Goal: Task Accomplishment & Management: Manage account settings

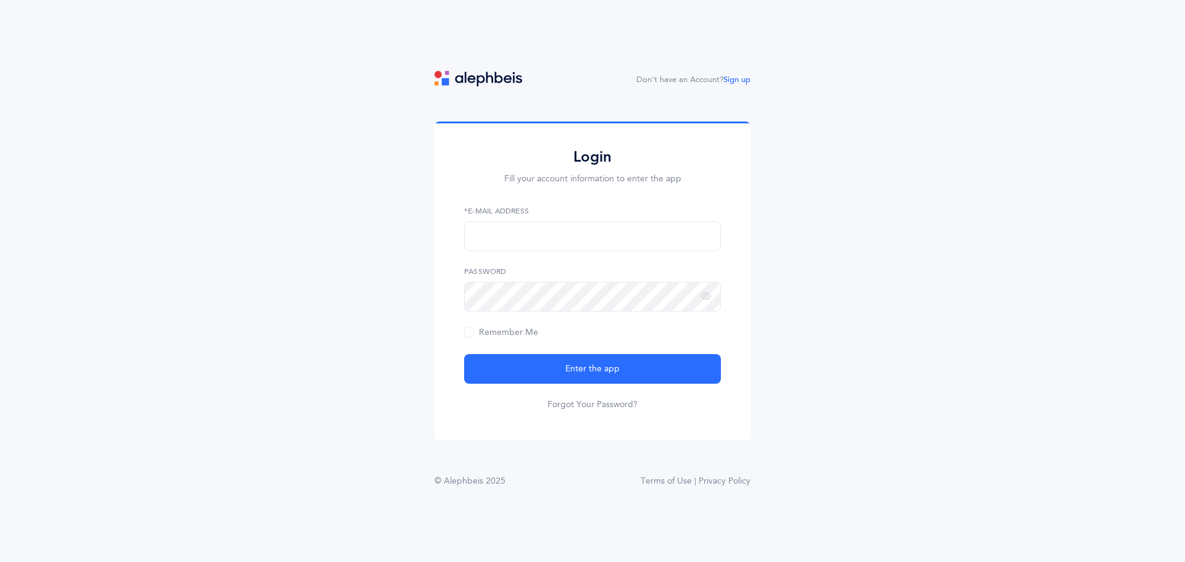
click at [615, 220] on div "*E-Mail Address" at bounding box center [592, 228] width 257 height 46
click at [614, 236] on input "text" at bounding box center [592, 237] width 257 height 30
type input "[PERSON_NAME][EMAIL_ADDRESS][DOMAIN_NAME]"
click at [464, 354] on button "Enter the app" at bounding box center [592, 369] width 257 height 30
click at [732, 79] on link "Sign up" at bounding box center [736, 79] width 27 height 9
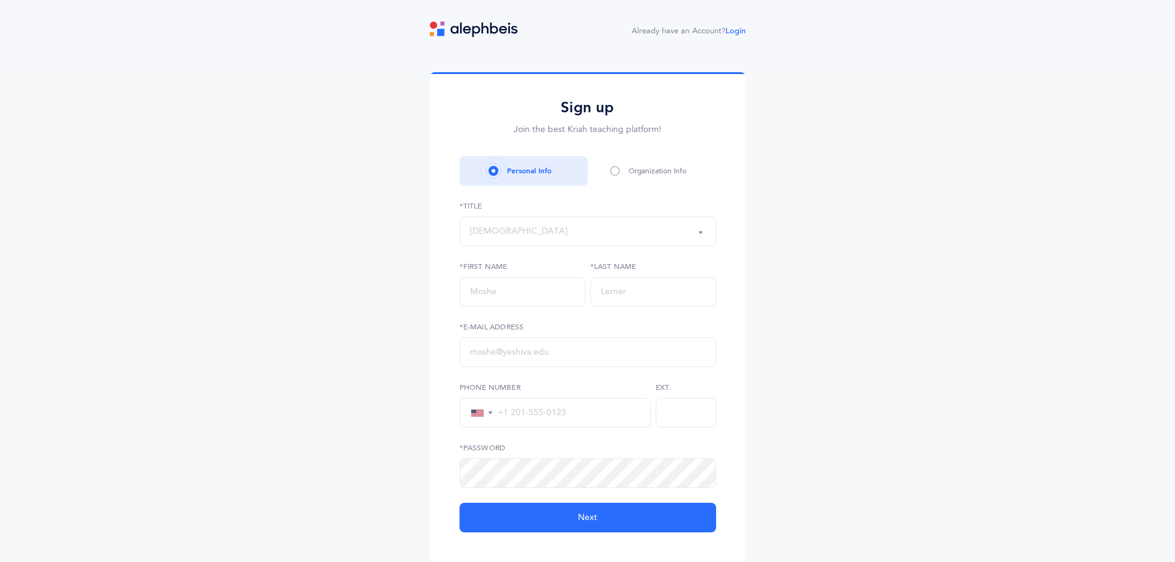
click at [570, 229] on div "Rabbi" at bounding box center [588, 231] width 236 height 21
click at [946, 182] on div "Sign up Join the best Kriah teaching platform! Personal Info Organization Info …" at bounding box center [587, 319] width 1175 height 495
click at [624, 230] on div "Rabbi" at bounding box center [588, 231] width 236 height 21
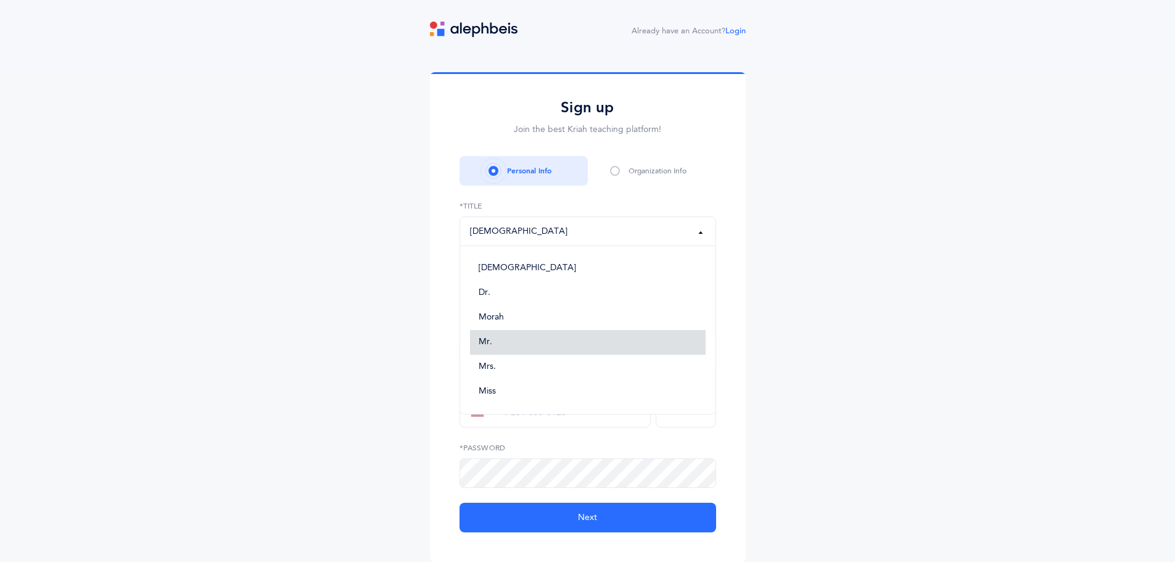
click at [578, 349] on link "Mr." at bounding box center [588, 342] width 236 height 25
select select "3"
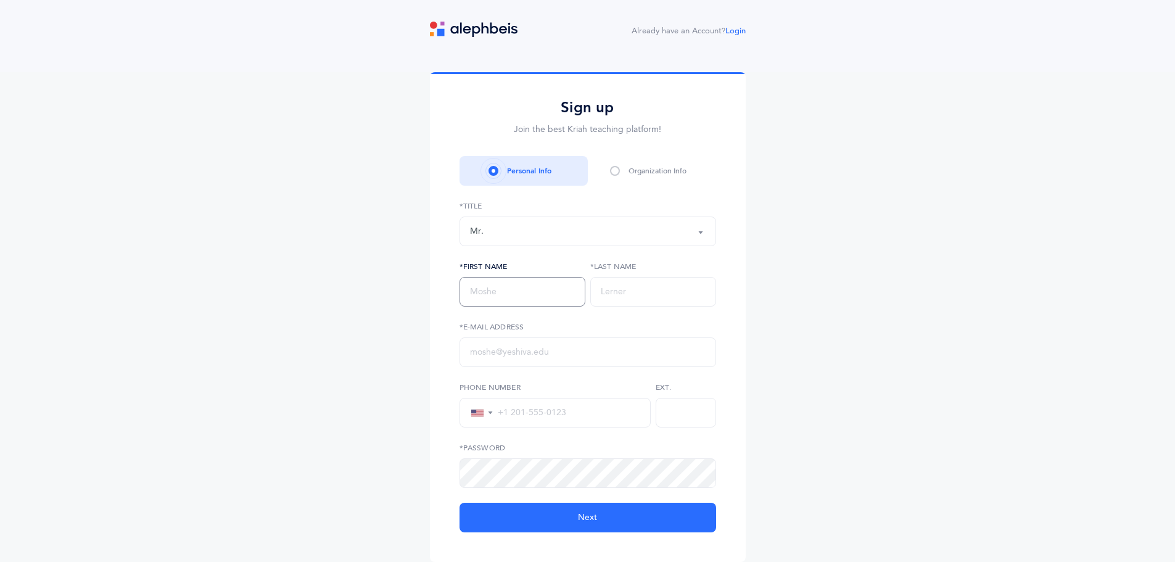
click at [526, 290] on input "text" at bounding box center [523, 292] width 126 height 30
type input "Eli"
type input "Weintraub"
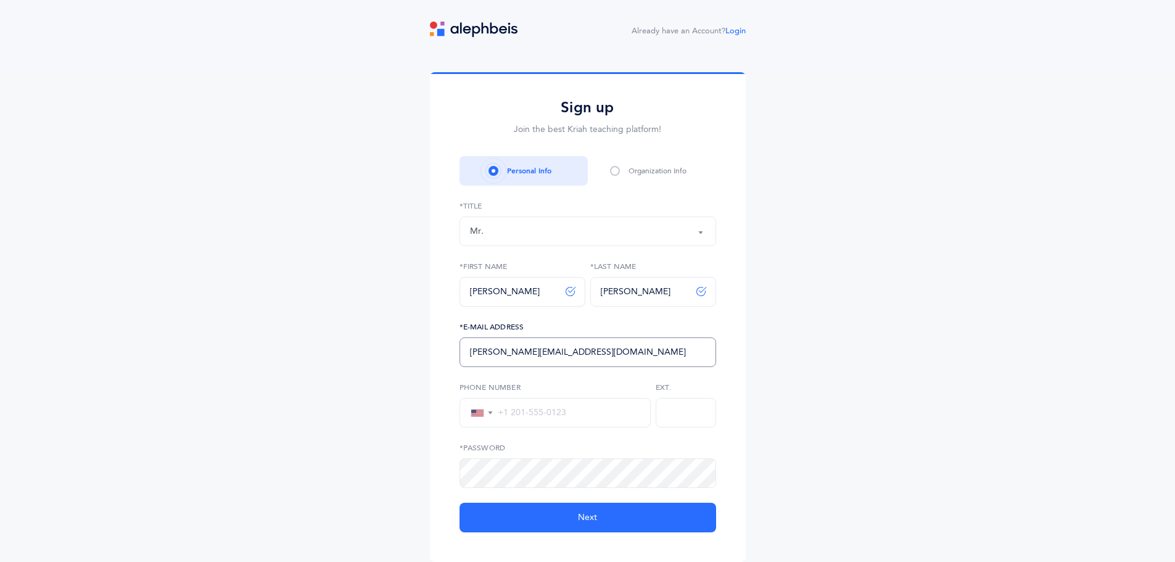
type input "[PERSON_NAME][EMAIL_ADDRESS][DOMAIN_NAME]"
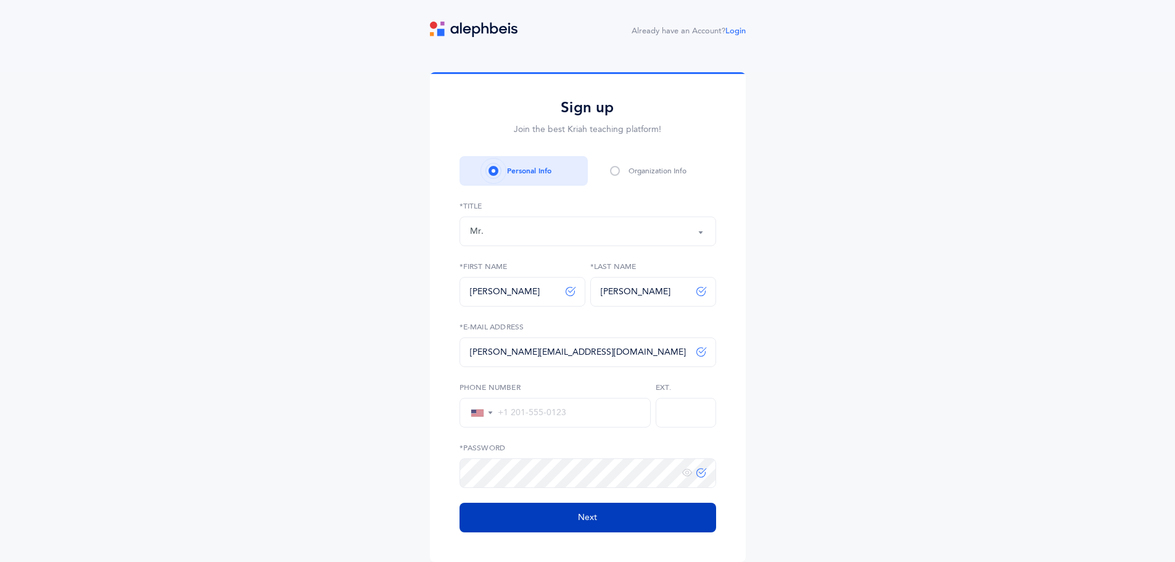
click at [578, 516] on button "Next" at bounding box center [588, 518] width 257 height 30
select select
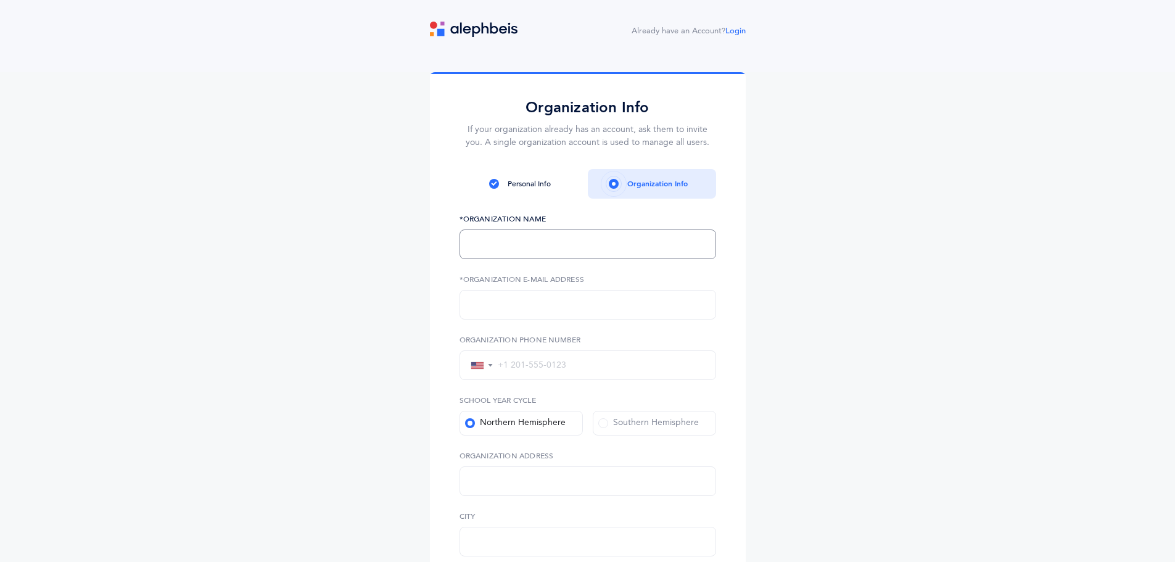
click at [593, 244] on input "text" at bounding box center [588, 245] width 257 height 30
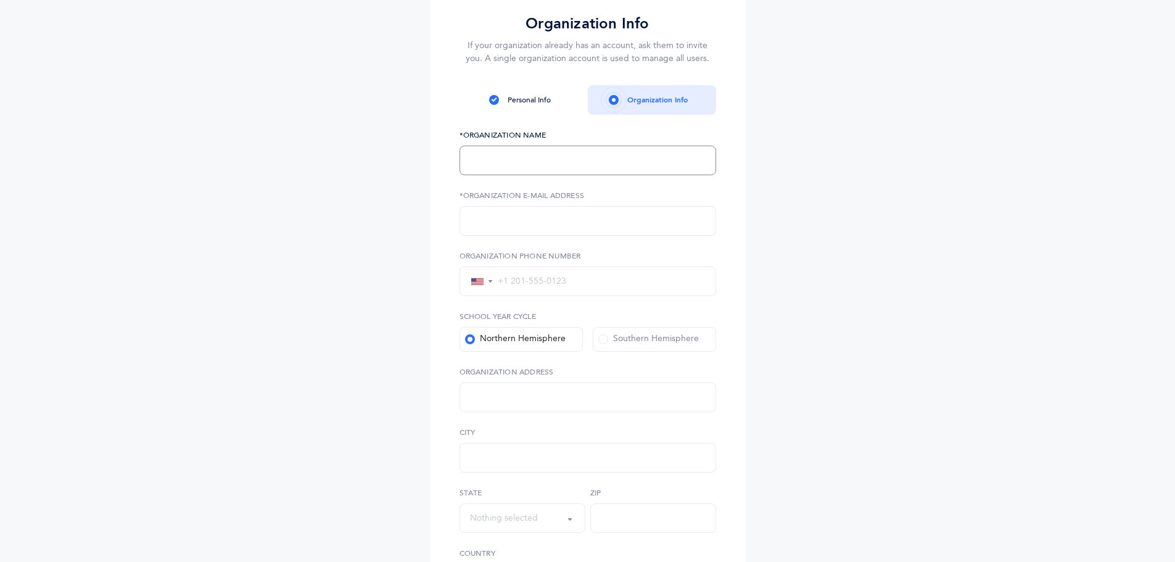
scroll to position [62, 0]
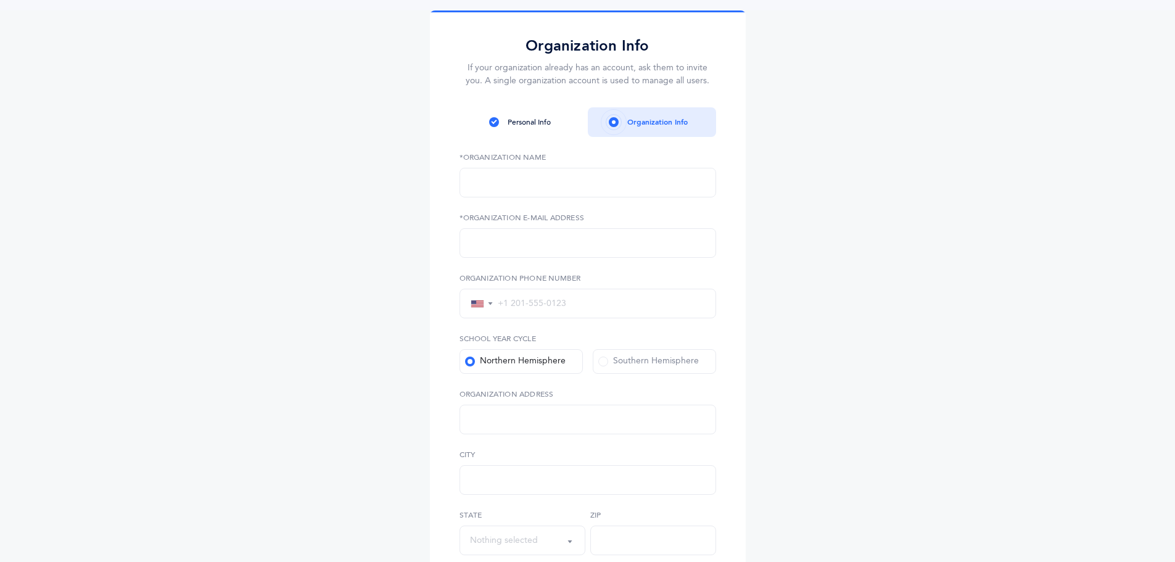
click at [544, 130] on div "Personal Info" at bounding box center [524, 122] width 128 height 30
click at [546, 181] on input "text" at bounding box center [588, 183] width 257 height 30
paste input "Brauser Maimonides Academy"
type input "Brauser Maimonides Academy"
click at [520, 246] on input "text" at bounding box center [588, 243] width 257 height 30
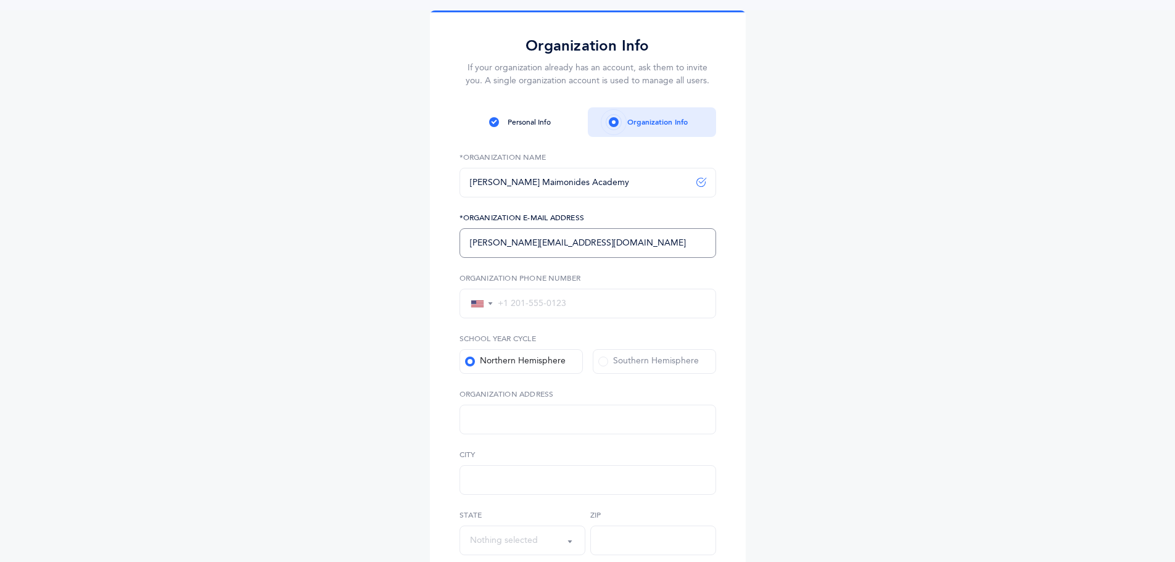
type input "[PERSON_NAME][EMAIL_ADDRESS][DOMAIN_NAME]"
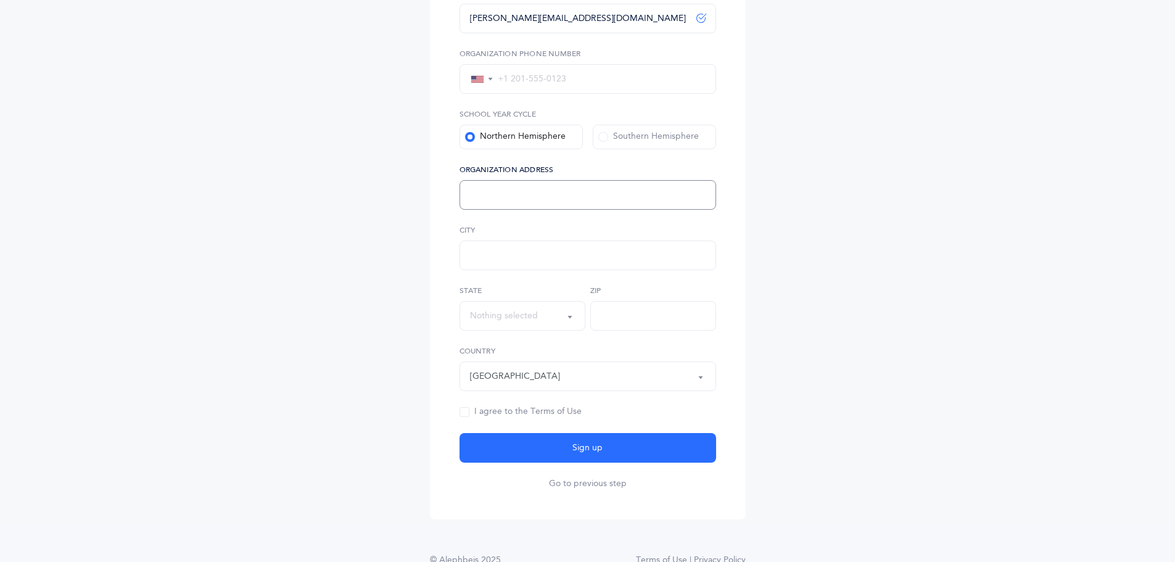
scroll to position [309, 0]
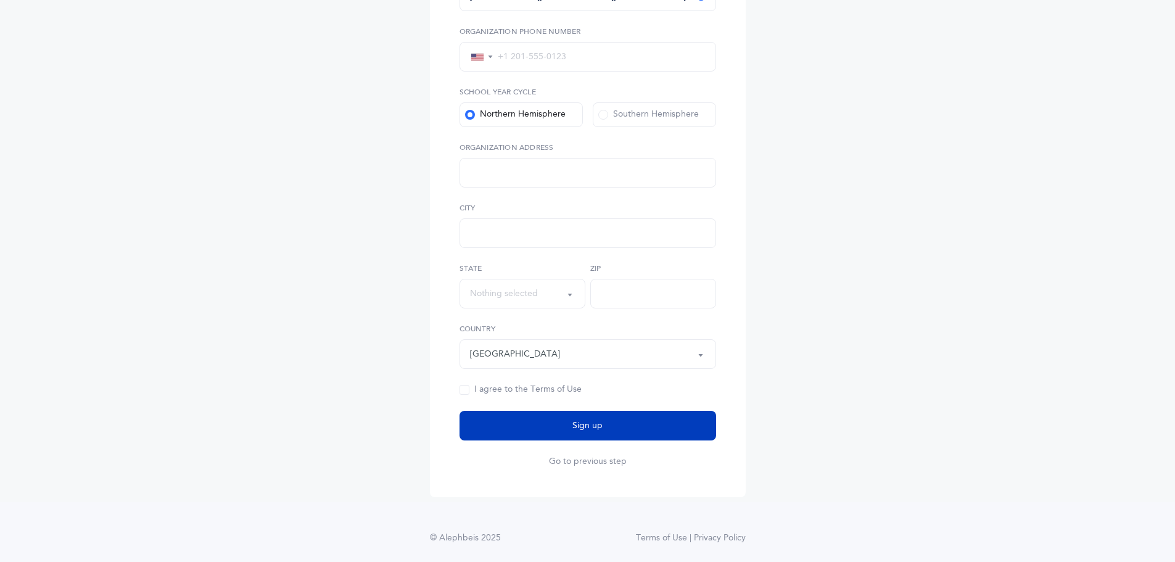
click at [599, 425] on span "Sign up" at bounding box center [588, 426] width 30 height 13
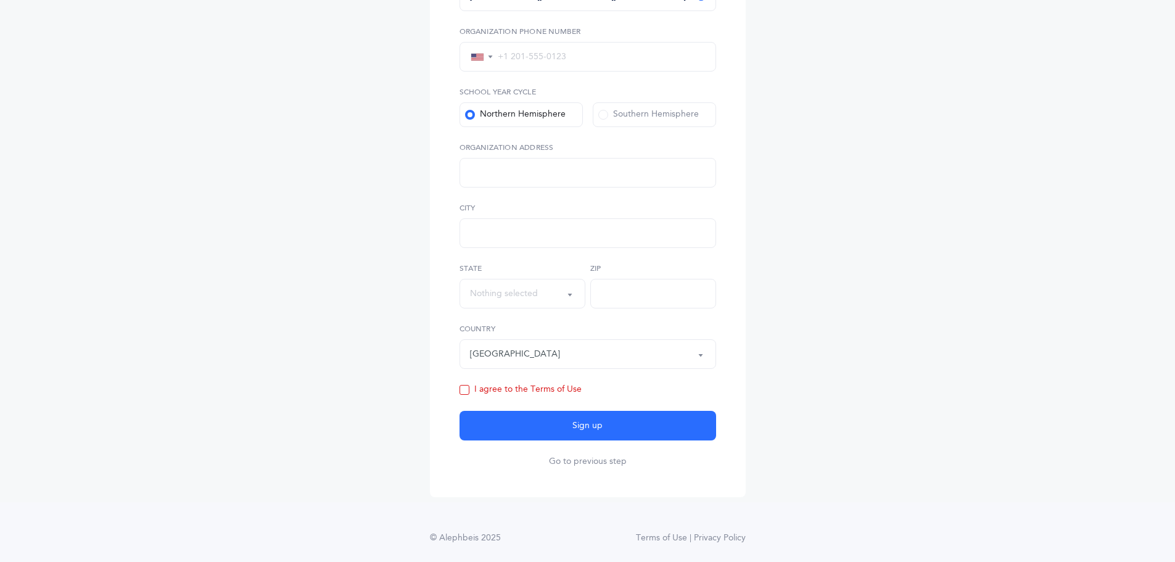
click at [564, 387] on div "I agree to the Terms of Use" at bounding box center [521, 390] width 122 height 12
click at [0, 0] on input "I agree to the Terms of Use" at bounding box center [0, 0] width 0 height 0
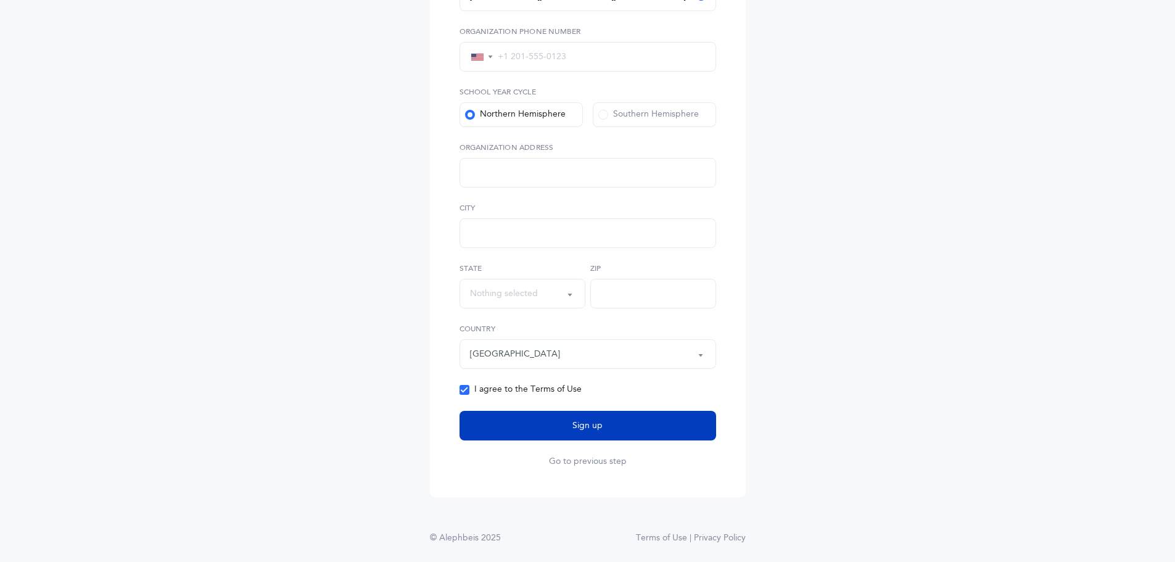
click at [541, 424] on button "Sign up" at bounding box center [588, 426] width 257 height 30
select select
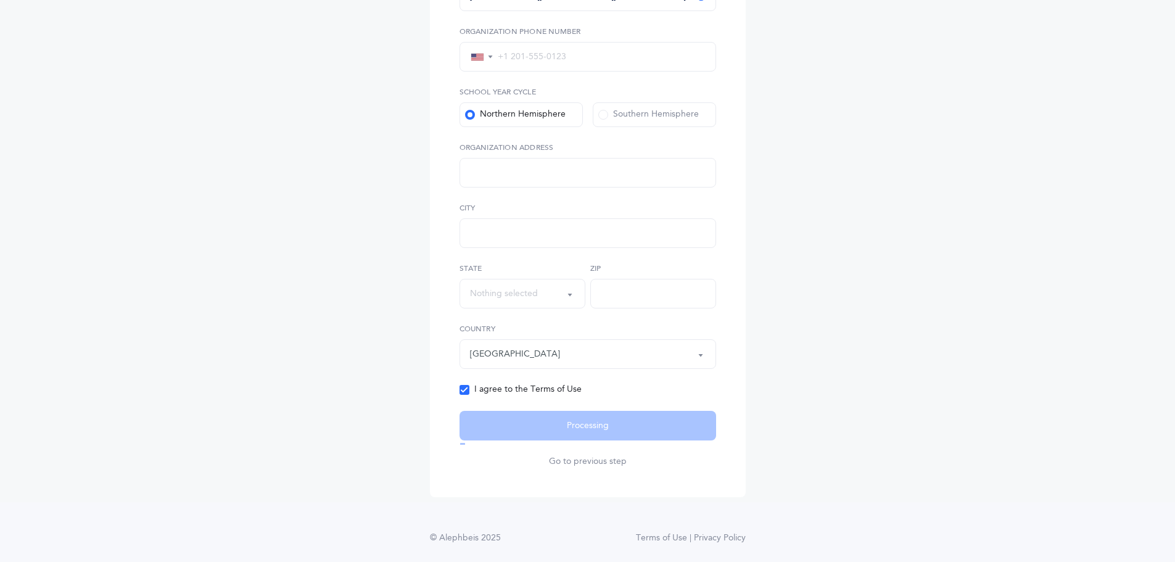
scroll to position [72, 0]
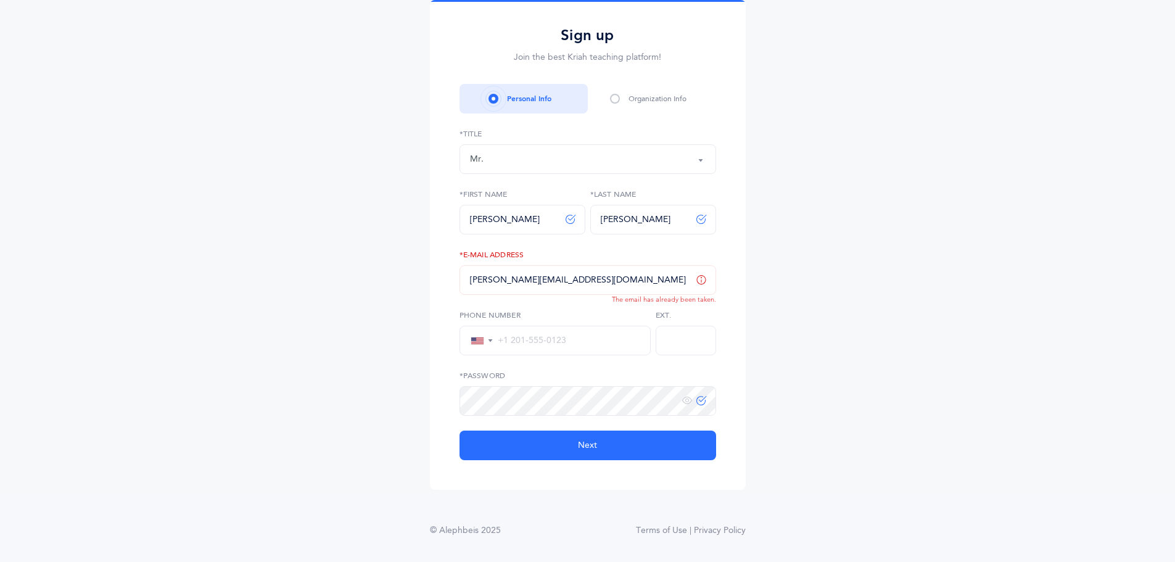
click at [657, 99] on div "Organization Info" at bounding box center [658, 98] width 58 height 11
click at [578, 286] on input "[PERSON_NAME][EMAIL_ADDRESS][DOMAIN_NAME]" at bounding box center [588, 280] width 257 height 30
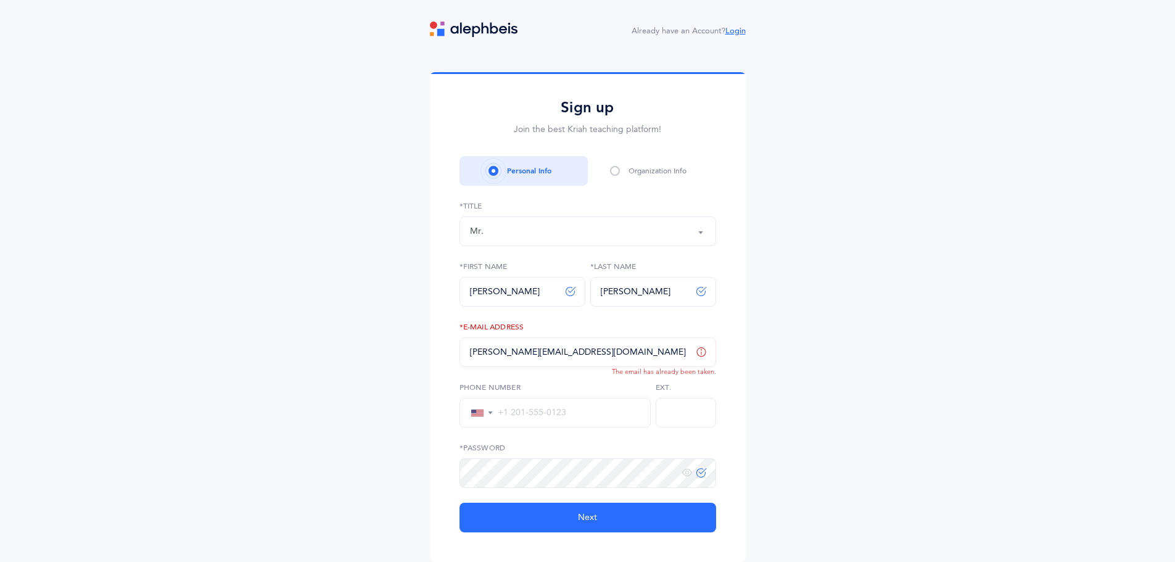
click at [744, 28] on link "Login" at bounding box center [736, 31] width 20 height 9
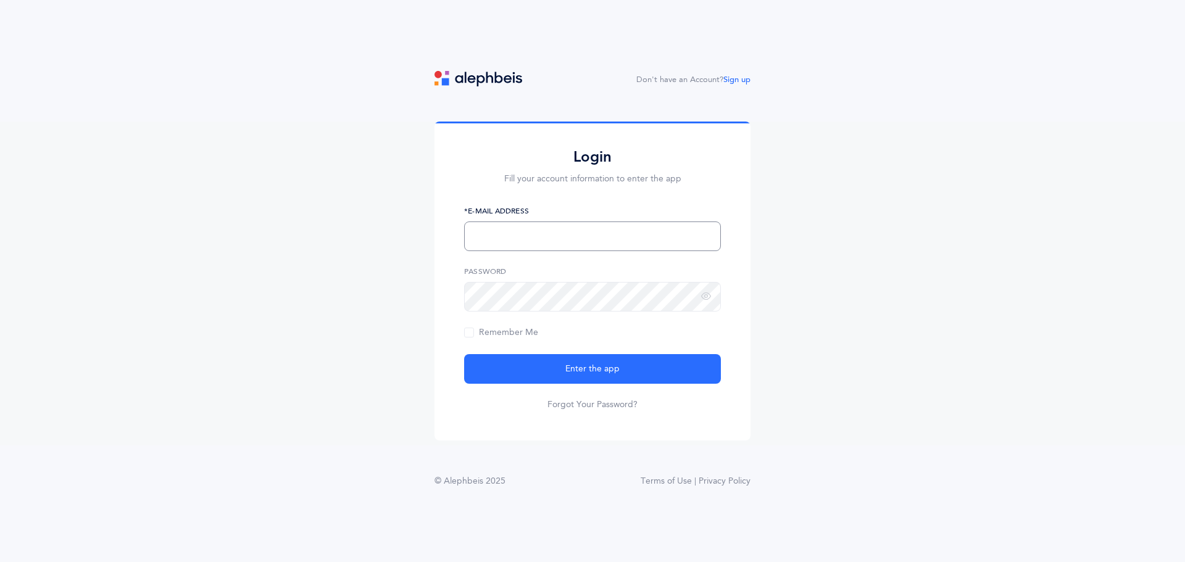
click at [615, 233] on input "text" at bounding box center [592, 237] width 257 height 30
type input "[PERSON_NAME][EMAIL_ADDRESS][DOMAIN_NAME]"
click at [630, 404] on link "Forgot Your Password?" at bounding box center [592, 405] width 90 height 12
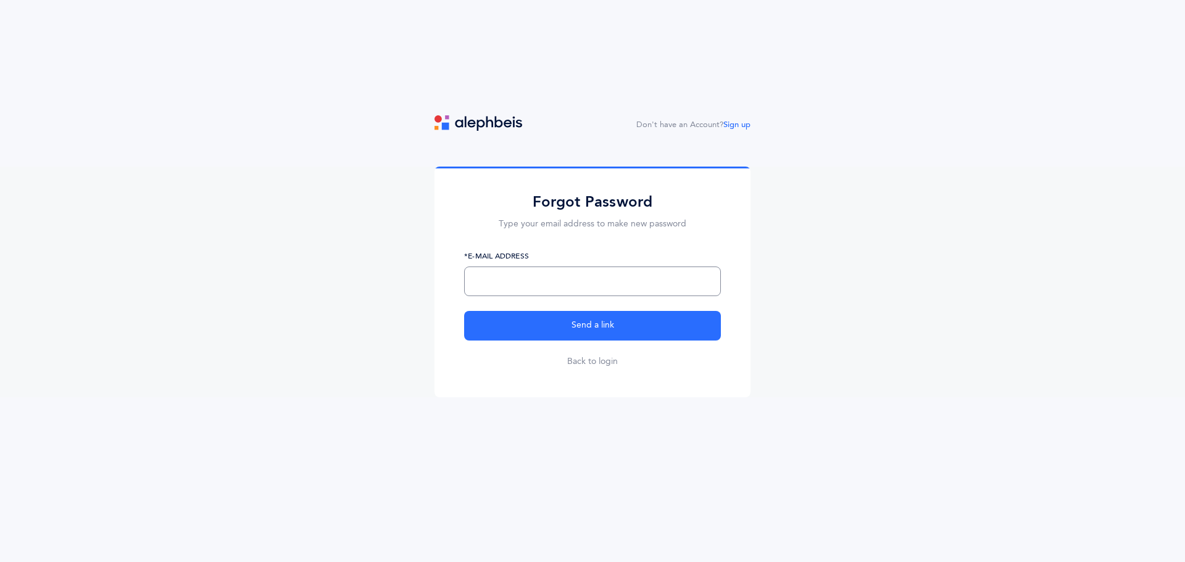
click at [578, 289] on input "text" at bounding box center [592, 282] width 257 height 30
type input "[PERSON_NAME][EMAIL_ADDRESS][DOMAIN_NAME]"
click at [464, 311] on button "Send a link" at bounding box center [592, 326] width 257 height 30
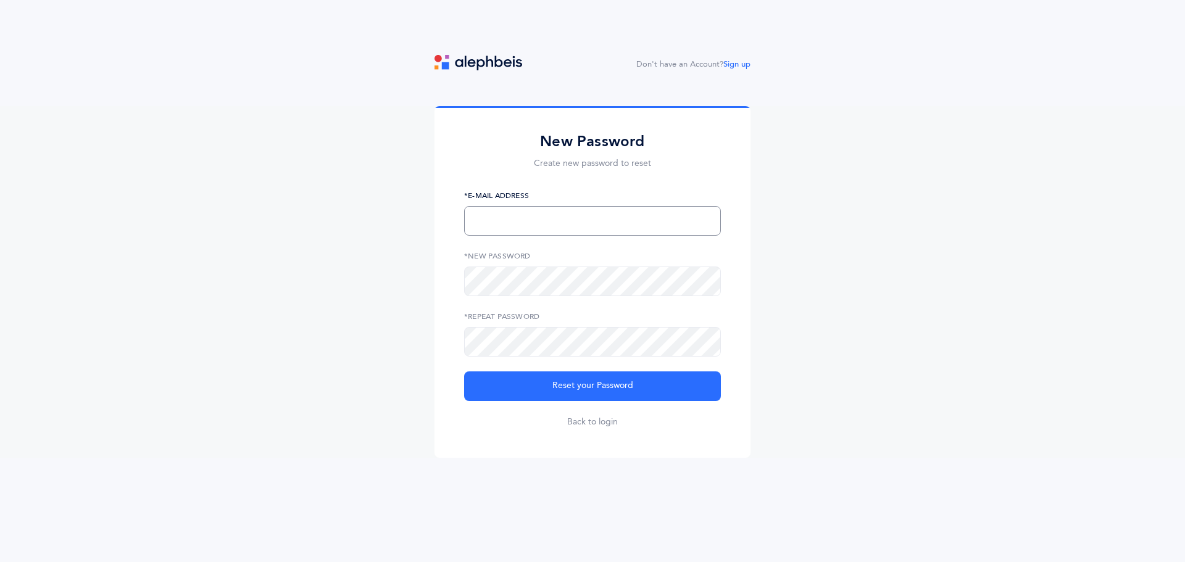
click at [600, 213] on input "text" at bounding box center [592, 221] width 257 height 30
type input "[PERSON_NAME][EMAIL_ADDRESS][DOMAIN_NAME]"
click at [464, 371] on button "Reset your Password" at bounding box center [592, 386] width 257 height 30
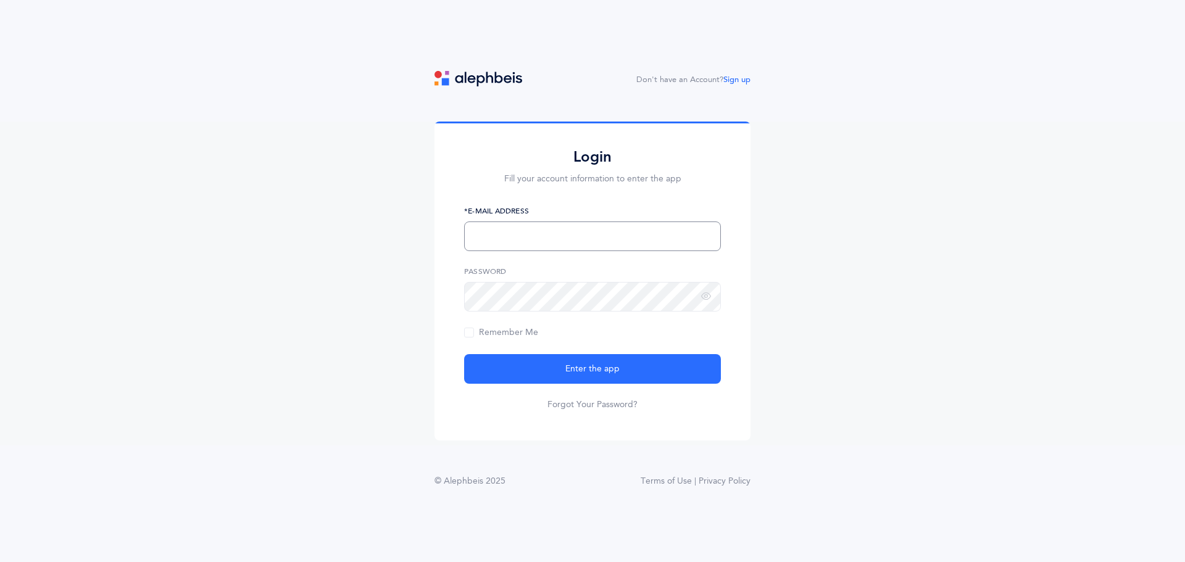
click at [578, 231] on input "text" at bounding box center [592, 237] width 257 height 30
type input "l"
type input "[PERSON_NAME][EMAIL_ADDRESS][DOMAIN_NAME]"
click at [464, 354] on button "Enter the app" at bounding box center [592, 369] width 257 height 30
click at [566, 234] on input "text" at bounding box center [592, 237] width 257 height 30
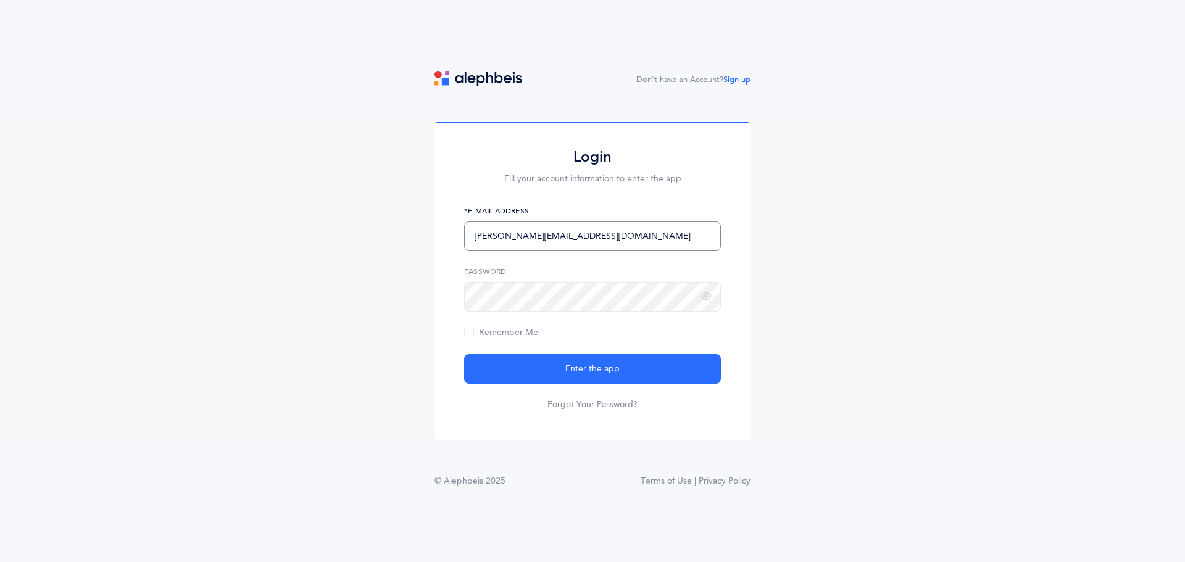
type input "[PERSON_NAME][EMAIL_ADDRESS][DOMAIN_NAME]"
click at [464, 354] on button "Enter the app" at bounding box center [592, 369] width 257 height 30
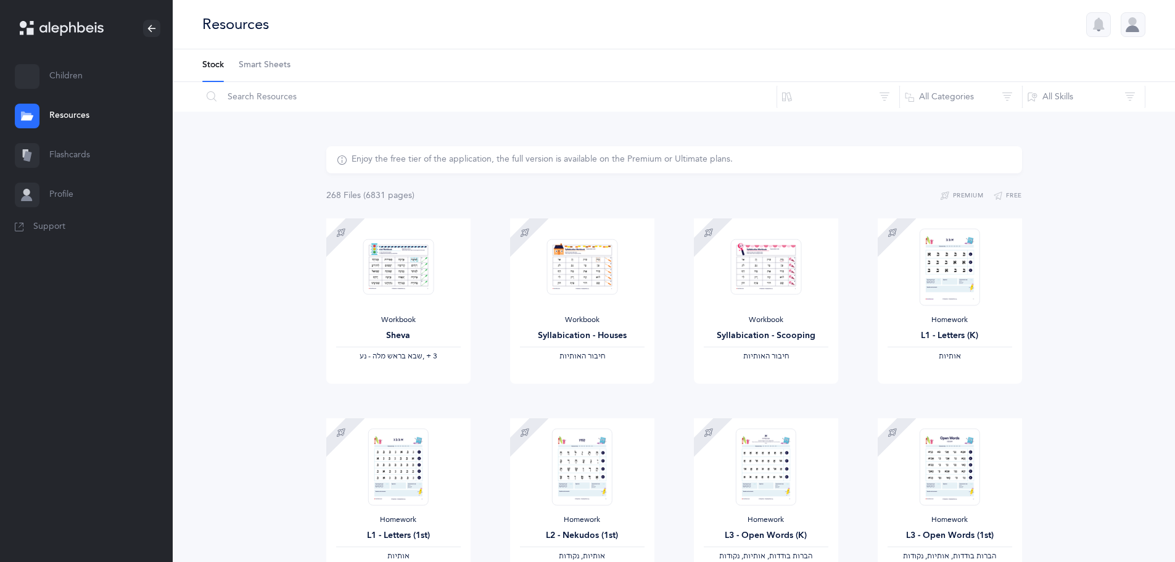
click at [67, 81] on link "Children" at bounding box center [86, 76] width 173 height 39
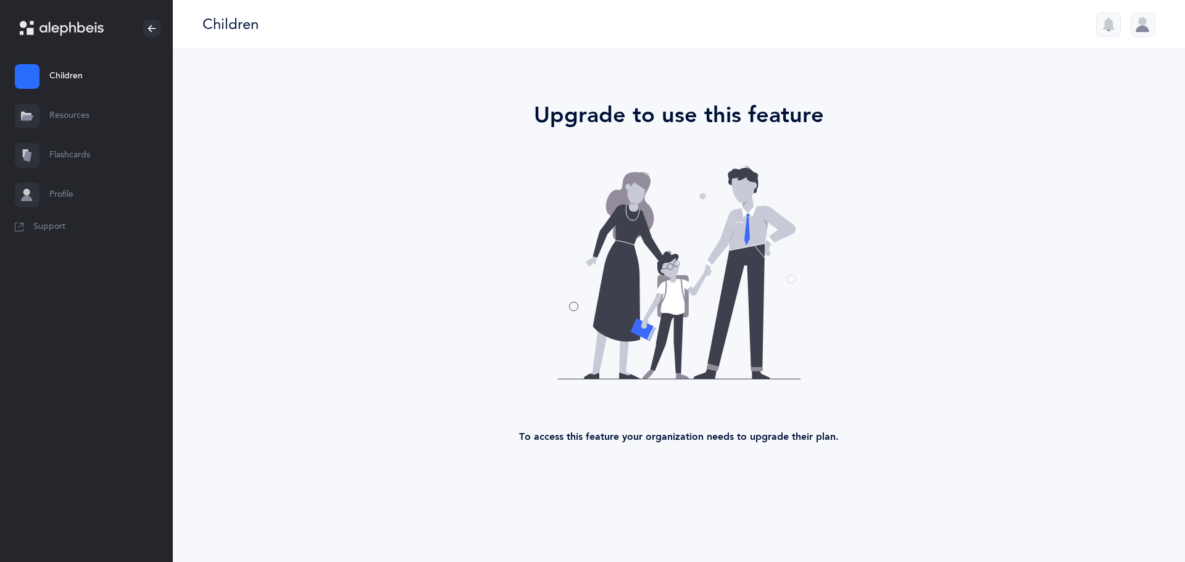
click at [77, 115] on link "Resources" at bounding box center [86, 115] width 173 height 39
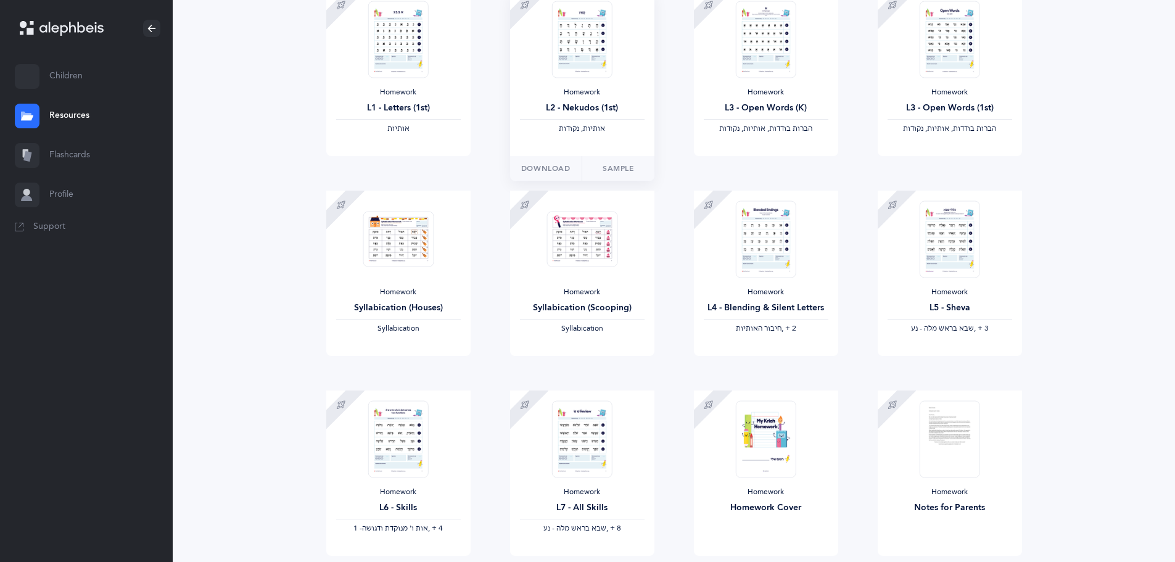
scroll to position [432, 0]
